Goal: Task Accomplishment & Management: Use online tool/utility

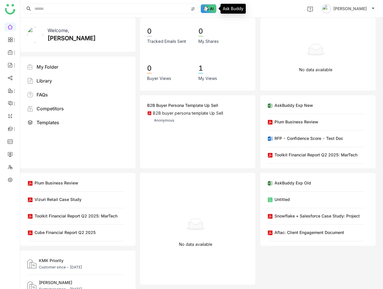
click at [212, 8] on img at bounding box center [209, 8] width 16 height 9
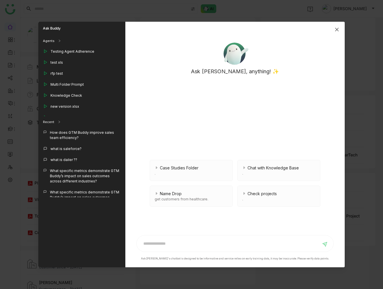
click at [336, 27] on span "Close" at bounding box center [337, 30] width 16 height 16
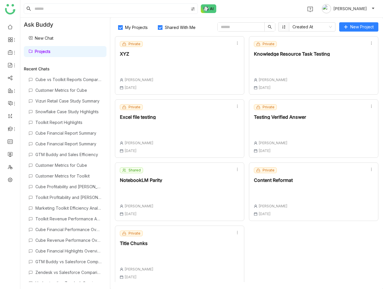
click at [179, 177] on div "Shared NotebookLM Parity Chandramani Tiwary 08 Sep , 2025" at bounding box center [179, 192] width 129 height 59
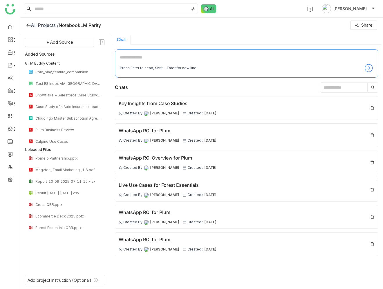
click at [27, 26] on icon at bounding box center [28, 25] width 5 height 5
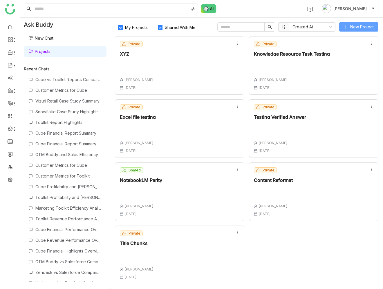
click at [360, 24] on span "New Project" at bounding box center [361, 27] width 23 height 6
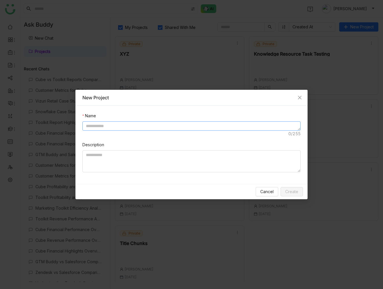
click at [142, 124] on textarea at bounding box center [191, 126] width 218 height 9
type textarea "**********"
click at [286, 190] on span "Create" at bounding box center [291, 192] width 13 height 6
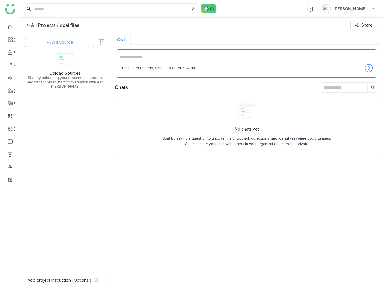
click at [71, 39] on span "+ Add Source" at bounding box center [59, 42] width 27 height 6
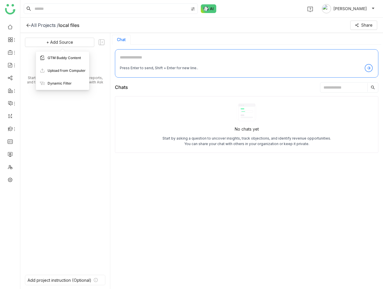
click at [64, 57] on span "GTM Buddy Content" at bounding box center [64, 57] width 33 height 5
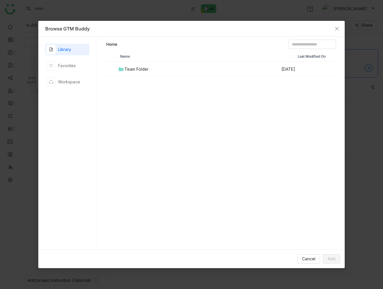
click at [64, 50] on div "Library" at bounding box center [64, 49] width 13 height 6
click at [143, 69] on div "Team Folder" at bounding box center [136, 69] width 24 height 6
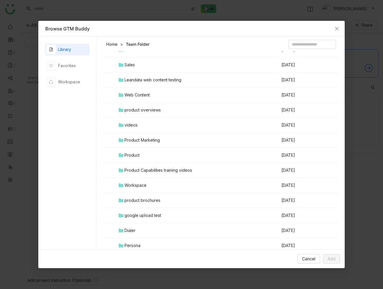
scroll to position [639, 0]
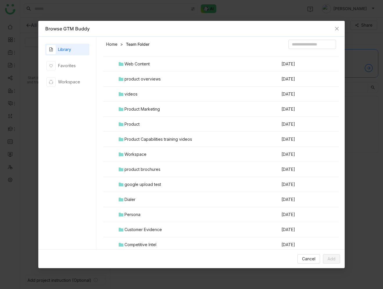
click at [149, 230] on div "Customer Evidence" at bounding box center [142, 230] width 37 height 6
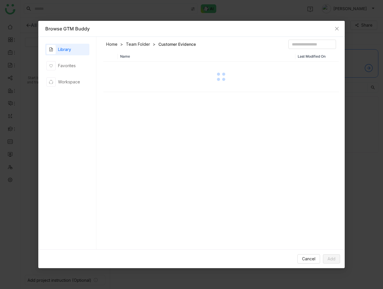
scroll to position [0, 0]
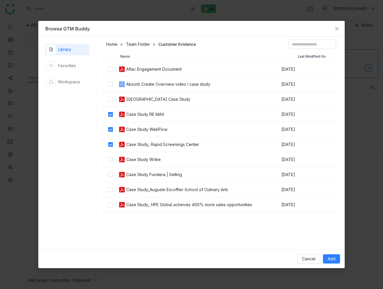
click at [110, 155] on td at bounding box center [110, 159] width 15 height 15
click at [330, 258] on span "Add" at bounding box center [331, 259] width 8 height 6
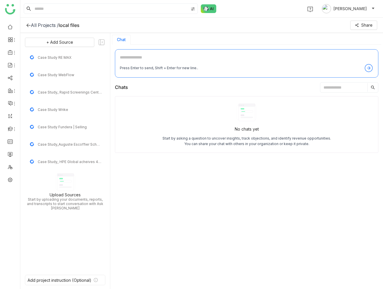
click at [161, 55] on textarea at bounding box center [247, 58] width 254 height 9
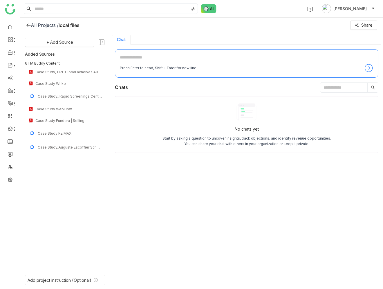
click at [29, 27] on icon at bounding box center [28, 25] width 5 height 5
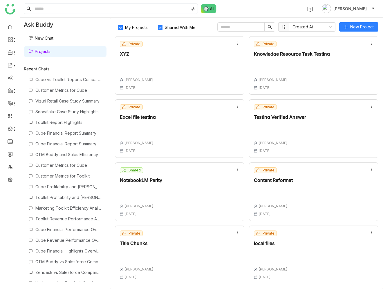
scroll to position [2, 0]
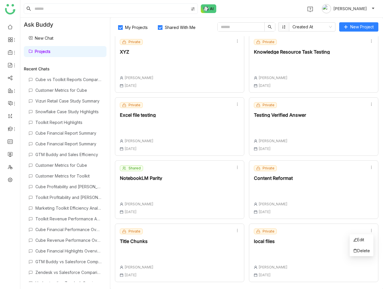
click at [371, 230] on icon at bounding box center [371, 231] width 4 height 4
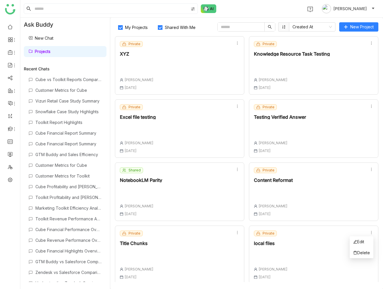
click at [371, 233] on icon at bounding box center [371, 232] width 1 height 3
click at [364, 252] on span "Delete" at bounding box center [361, 253] width 17 height 6
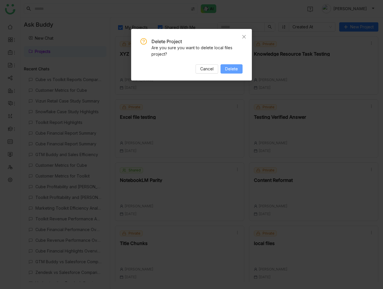
click at [235, 69] on span "Delete" at bounding box center [231, 69] width 13 height 6
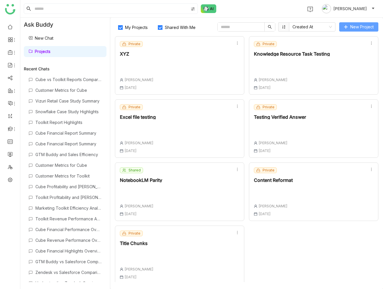
click at [361, 28] on span "New Project" at bounding box center [361, 27] width 23 height 6
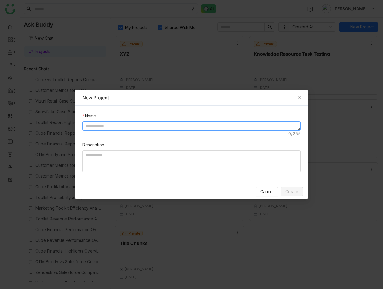
click at [187, 126] on textarea at bounding box center [191, 126] width 218 height 9
type textarea "**********"
click at [287, 192] on span "Create" at bounding box center [291, 192] width 13 height 6
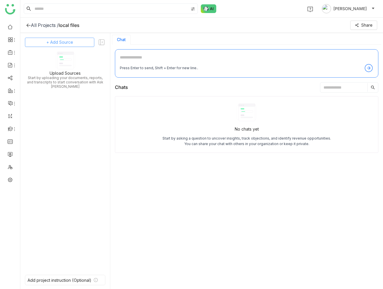
click at [72, 41] on span "+ Add Source" at bounding box center [59, 42] width 27 height 6
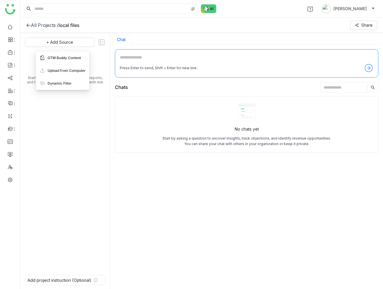
click at [70, 58] on span "GTM Buddy Content" at bounding box center [64, 57] width 33 height 5
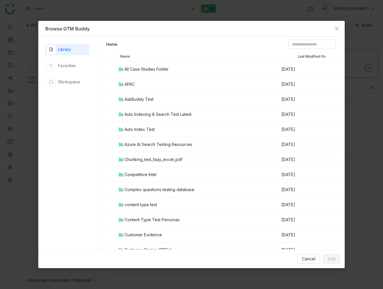
click at [139, 70] on div "All Case Studies Folder" at bounding box center [146, 69] width 44 height 6
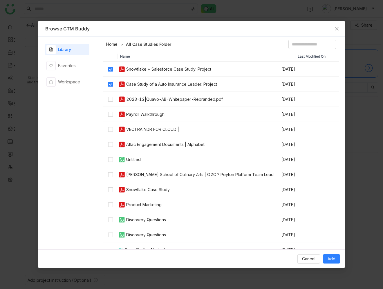
click at [143, 189] on div "Snowflake Case Study" at bounding box center [148, 190] width 44 height 6
click at [330, 259] on span "Add" at bounding box center [331, 259] width 8 height 6
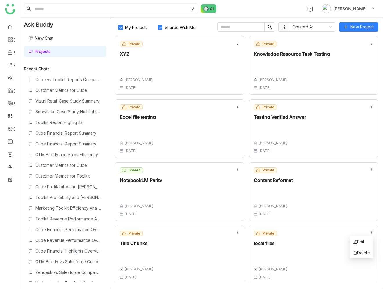
click at [373, 234] on icon at bounding box center [371, 233] width 4 height 4
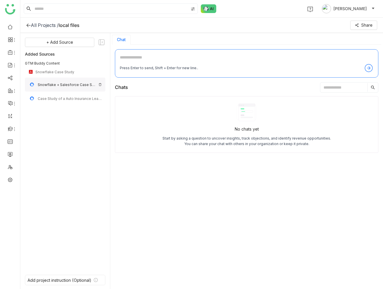
click at [101, 84] on img at bounding box center [99, 84] width 3 height 3
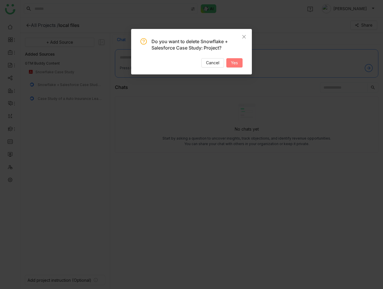
click at [233, 64] on span "Yes" at bounding box center [234, 63] width 7 height 6
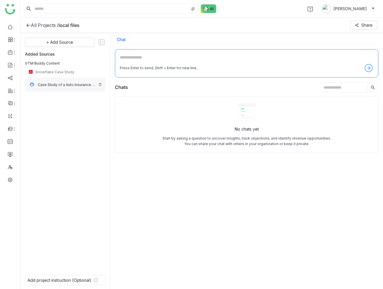
click at [98, 84] on div "Case Study of a Auto Insurance Leader: Project" at bounding box center [65, 85] width 80 height 14
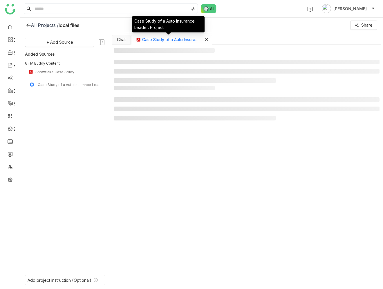
click at [206, 39] on icon "Close tab" at bounding box center [206, 39] width 3 height 3
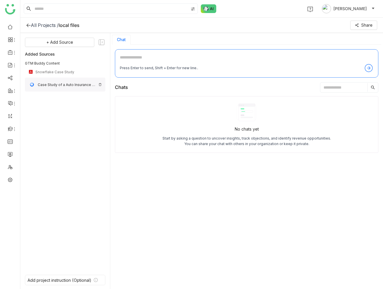
click at [101, 84] on img at bounding box center [99, 84] width 3 height 3
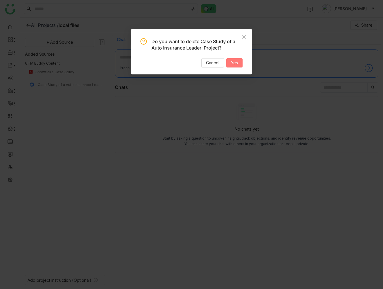
click at [234, 63] on span "Yes" at bounding box center [234, 63] width 7 height 6
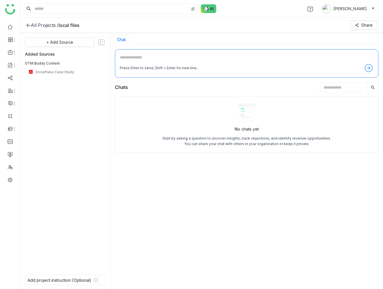
click at [176, 57] on textarea at bounding box center [247, 58] width 254 height 9
type textarea "**********"
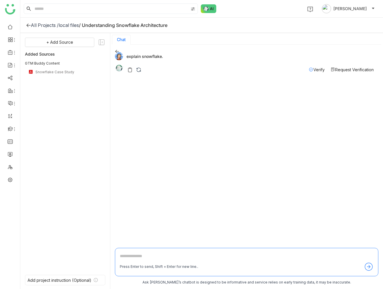
click at [50, 24] on div "All Projects /" at bounding box center [45, 25] width 28 height 6
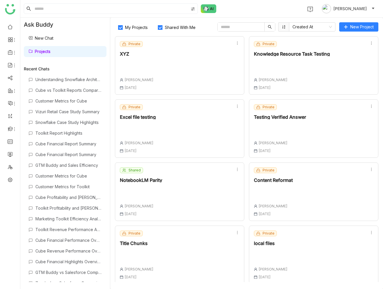
click at [204, 196] on div "Shared NotebookLM Parity [PERSON_NAME] [DATE]" at bounding box center [179, 192] width 129 height 59
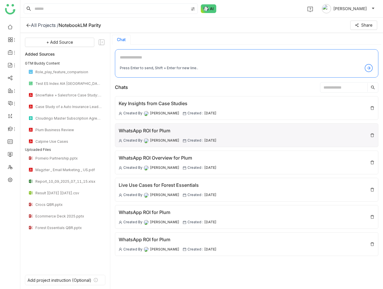
click at [153, 132] on div "WhatsApp ROI for Plum" at bounding box center [168, 130] width 98 height 7
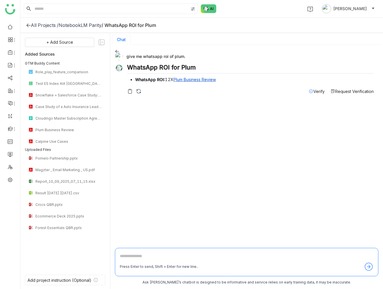
click at [155, 54] on div "give me whatsapp roi of plum." at bounding box center [244, 56] width 259 height 8
copy div "give me whatsapp roi of plum."
click at [117, 53] on img at bounding box center [119, 56] width 8 height 8
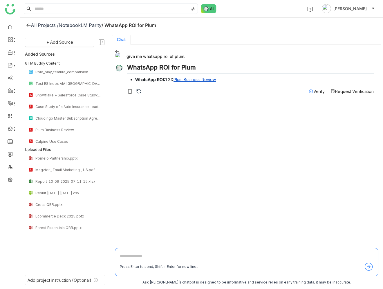
click at [116, 50] on icon at bounding box center [117, 51] width 4 height 3
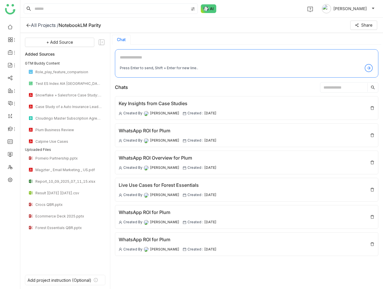
click at [144, 55] on textarea at bounding box center [247, 58] width 254 height 9
paste textarea "**********"
type textarea "**********"
